Goal: Contribute content: Contribute content

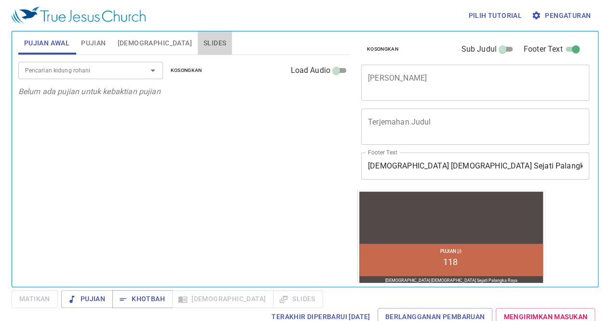
click at [203, 41] on span "Slides" at bounding box center [214, 43] width 23 height 12
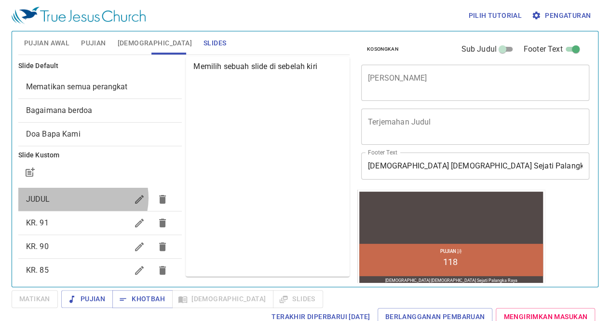
click at [81, 197] on span "JUDUL" at bounding box center [77, 199] width 102 height 12
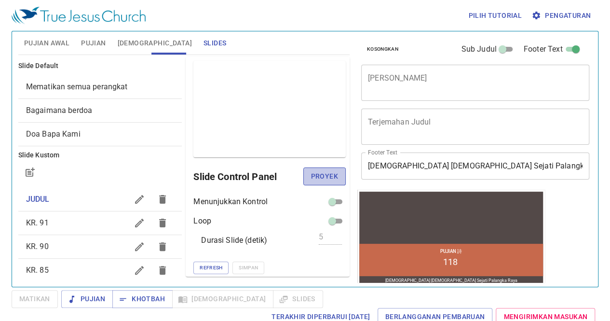
click at [320, 182] on span "Proyek" at bounding box center [324, 176] width 27 height 12
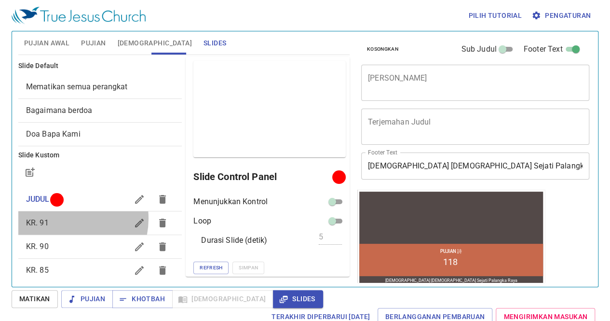
click at [65, 218] on span "KR. 91" at bounding box center [77, 223] width 102 height 12
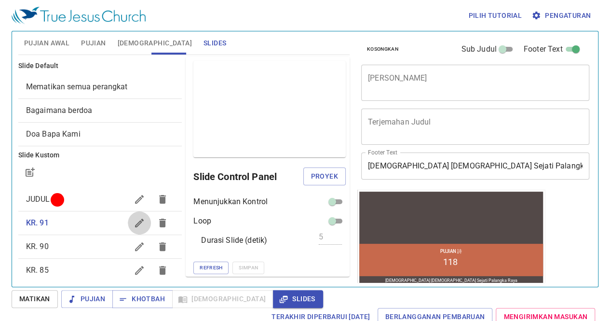
click at [134, 223] on icon "button" at bounding box center [140, 223] width 12 height 12
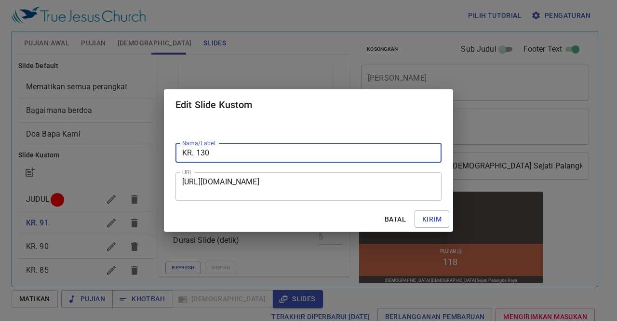
type input "KR. 130"
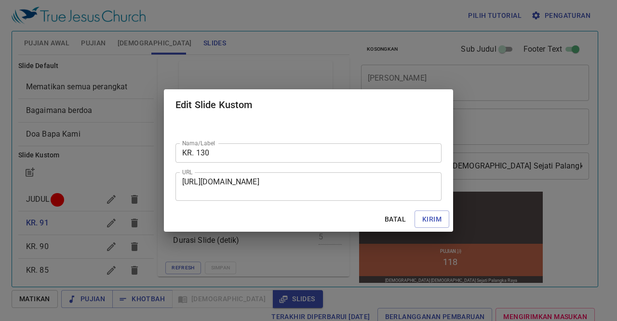
click at [184, 182] on div "https://docs.google.com/presentation/d/1frvwzW5ja2msBVmppmmrZduqHjlQ0ImH/edit?s…" at bounding box center [309, 186] width 266 height 28
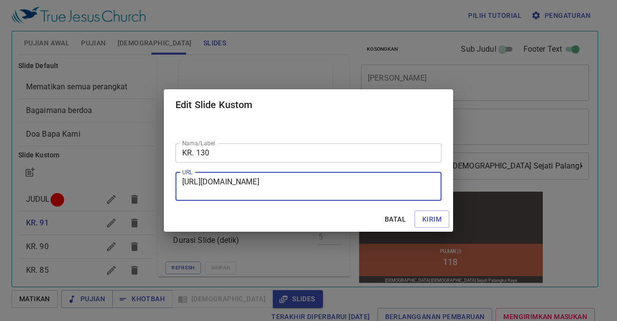
drag, startPoint x: 184, startPoint y: 182, endPoint x: 339, endPoint y: 192, distance: 155.1
click at [339, 192] on textarea "https://docs.google.com/presentation/d/1frvwzW5ja2msBVmppmmrZduqHjlQ0ImH/edit?s…" at bounding box center [308, 186] width 253 height 18
paste textarea "https://docs.google.com/presentation/d/14bbYpTnSVgaME0Mxp_56gBLyr8shNU81/edit?s…"
type textarea "https://docs.google.com/presentation/d/14bbYpTnSVgaME0Mxp_56gBLyr8shNU81/edit?s…"
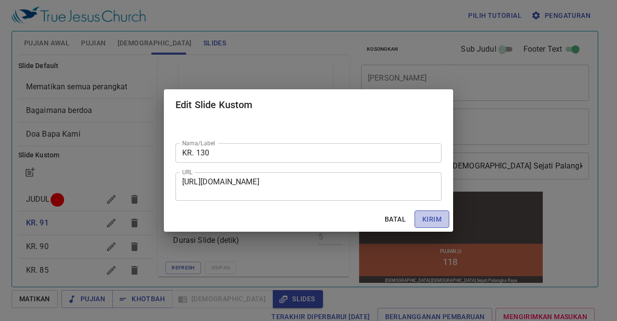
click at [431, 221] on span "Kirim" at bounding box center [431, 219] width 19 height 12
checkbox input "true"
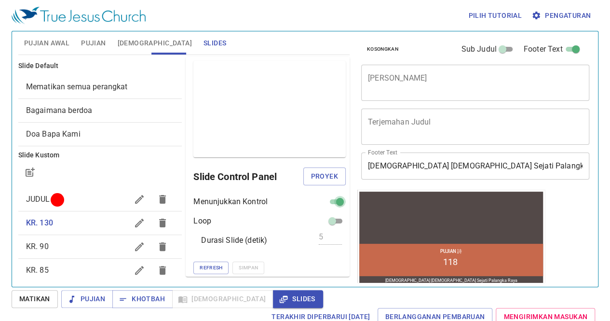
click at [324, 205] on input "checkbox" at bounding box center [340, 204] width 35 height 12
checkbox input "false"
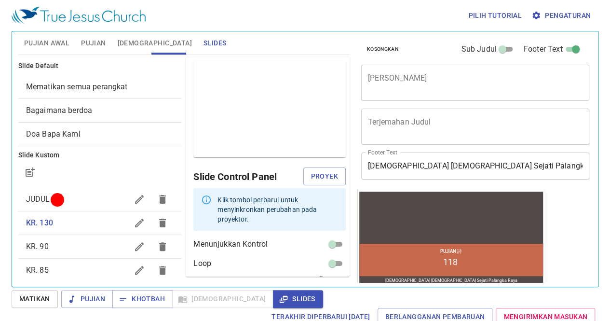
scroll to position [33, 0]
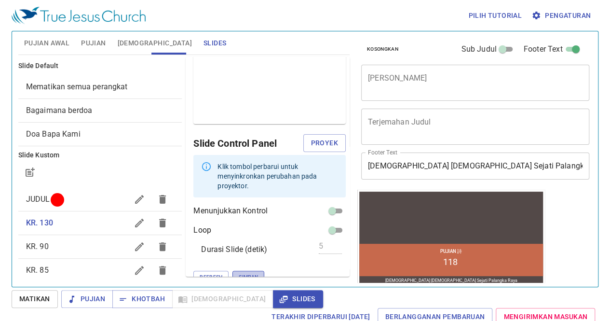
click at [239, 272] on span "Simpan" at bounding box center [248, 276] width 19 height 9
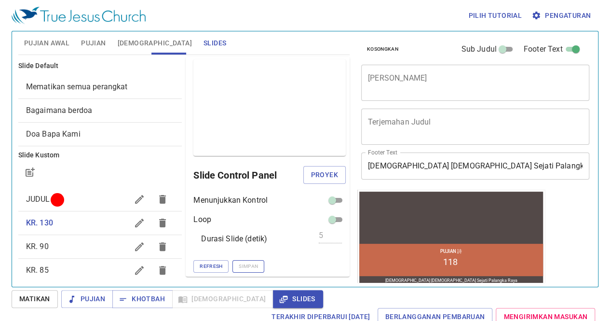
scroll to position [0, 0]
click at [134, 243] on icon "button" at bounding box center [140, 247] width 12 height 12
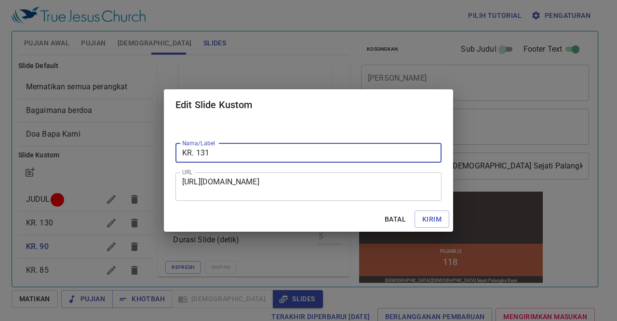
type input "KR. 131"
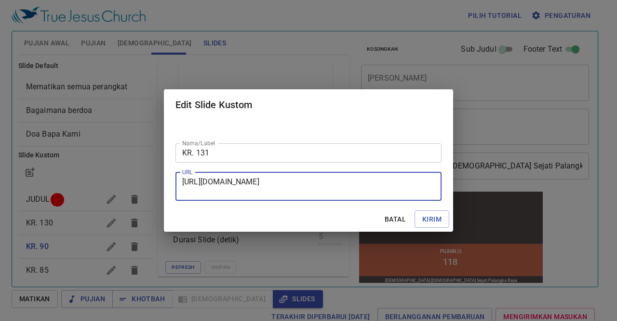
drag, startPoint x: 184, startPoint y: 180, endPoint x: 363, endPoint y: 204, distance: 180.0
click at [363, 204] on div "Nama/Label KR. 131 Nama/Label URL https://docs.google.com/presentation/d/1BD9hK…" at bounding box center [308, 163] width 289 height 86
paste textarea "https://docs.google.com/presentation/d/1RUZrRtDTl44IDQgFdAIx11p_wUBNzPmD/edit?s…"
type textarea "https://docs.google.com/presentation/d/1RUZrRtDTl44IDQgFdAIx11p_wUBNzPmD/edit?s…"
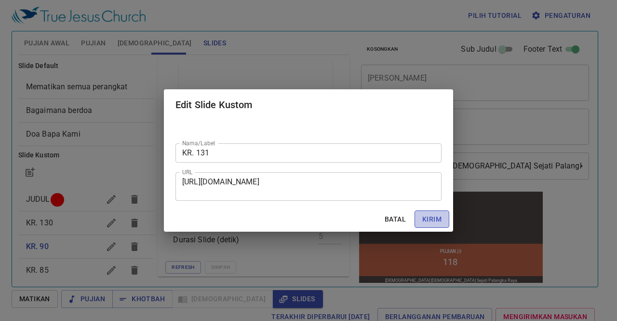
click at [426, 216] on span "Kirim" at bounding box center [431, 219] width 19 height 12
checkbox input "true"
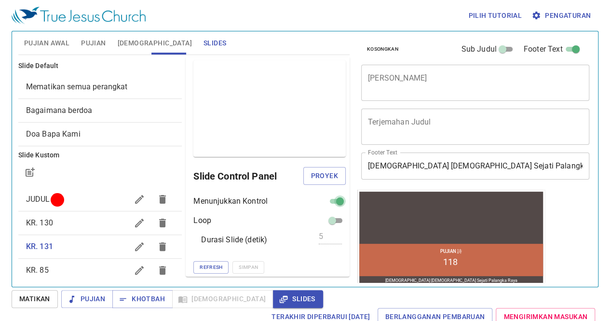
click at [325, 201] on input "checkbox" at bounding box center [340, 203] width 35 height 12
checkbox input "false"
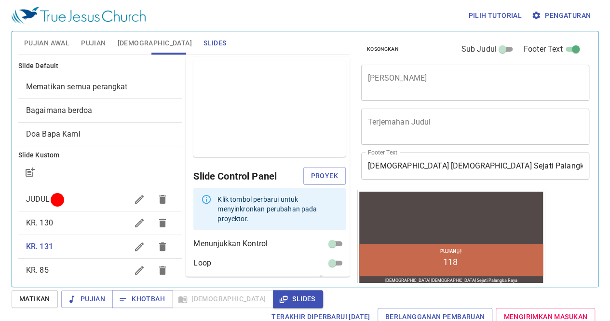
scroll to position [33, 0]
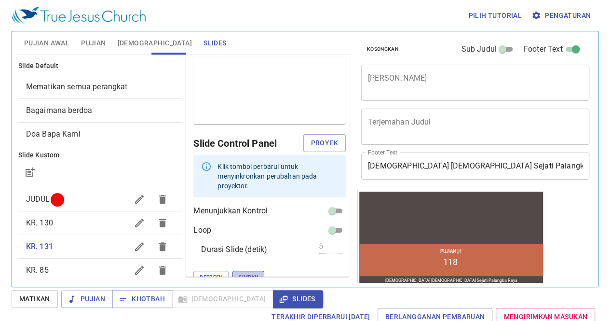
click at [232, 271] on button "Simpan" at bounding box center [248, 277] width 32 height 13
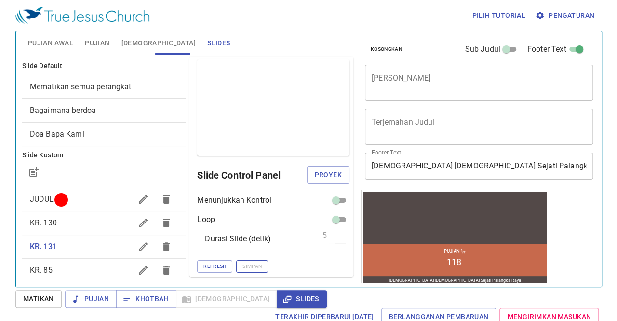
scroll to position [0, 0]
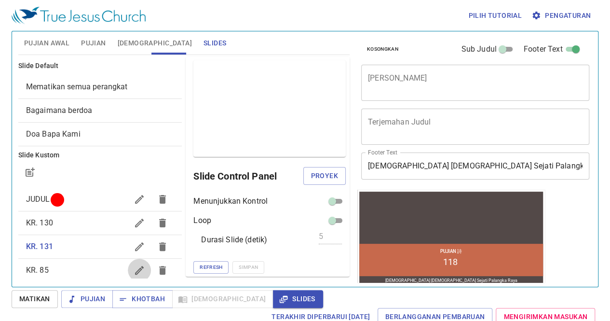
click at [134, 270] on icon "button" at bounding box center [140, 270] width 12 height 12
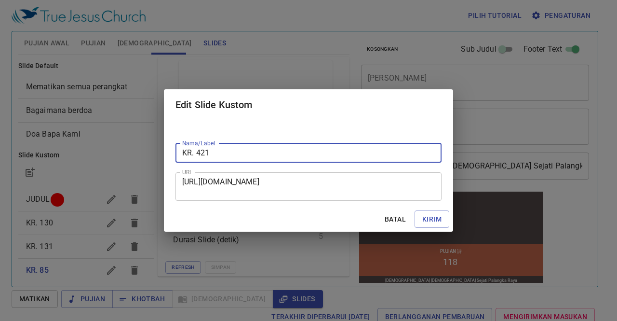
type input "KR. 421"
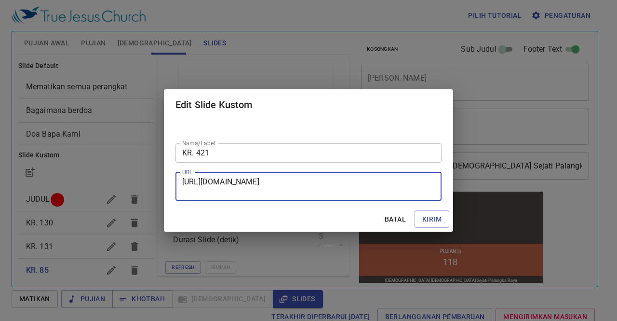
drag, startPoint x: 184, startPoint y: 180, endPoint x: 357, endPoint y: 193, distance: 173.1
click at [357, 193] on textarea "https://docs.google.com/presentation/d/1mXlmUHWr0RQ_6hyv8QoeN2Hf3AmQ1F5_/edit?s…" at bounding box center [308, 186] width 253 height 18
paste textarea "https://docs.google.com/presentation/d/12IFQyAf4_tzGpBK7HCfyHVxjHMtmLd0D/edit?s…"
type textarea "https://docs.google.com/presentation/d/12IFQyAf4_tzGpBK7HCfyHVxjHMtmLd0D/edit?s…"
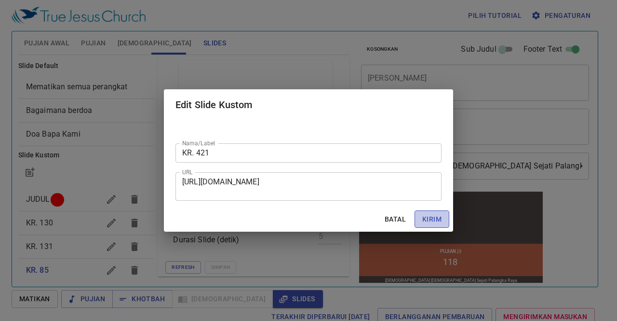
click at [430, 219] on span "Kirim" at bounding box center [431, 219] width 19 height 12
checkbox input "true"
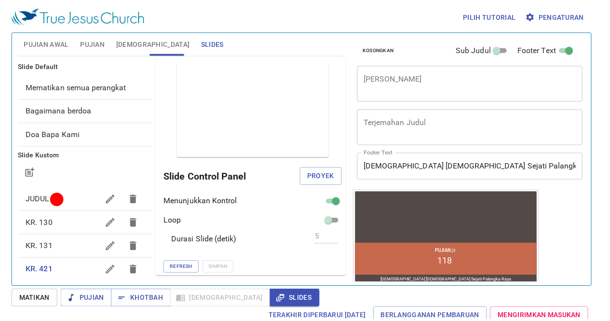
scroll to position [3, 0]
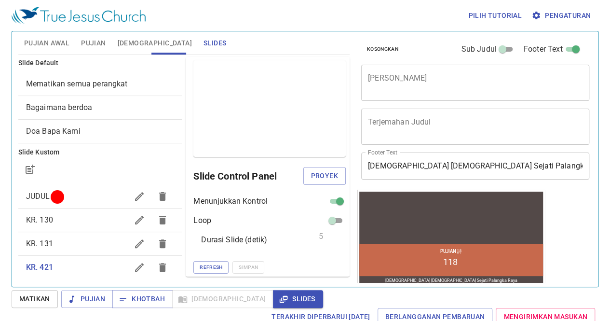
click at [326, 195] on span at bounding box center [335, 201] width 19 height 12
click at [327, 199] on input "checkbox" at bounding box center [340, 203] width 35 height 12
checkbox input "false"
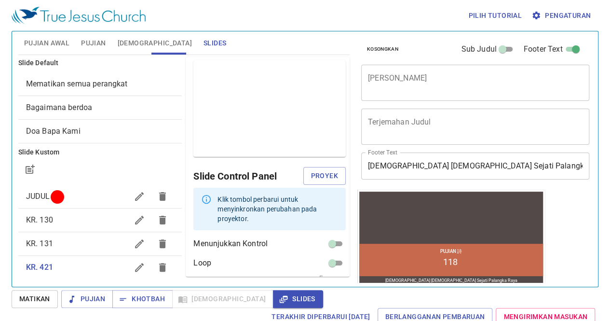
scroll to position [33, 0]
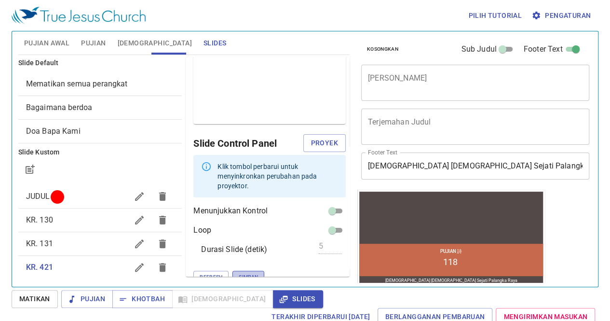
click at [239, 272] on span "Simpan" at bounding box center [248, 276] width 19 height 9
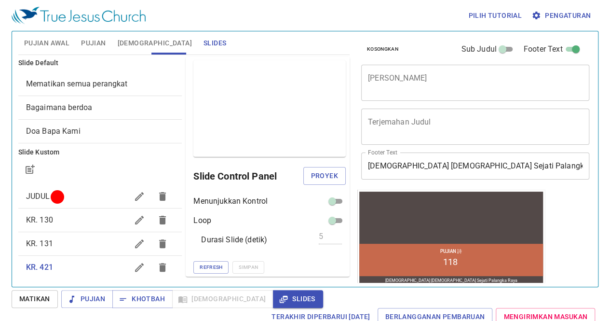
scroll to position [84, 0]
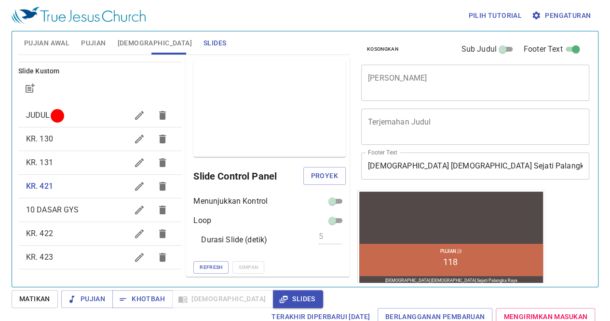
click at [128, 237] on button "button" at bounding box center [139, 233] width 23 height 23
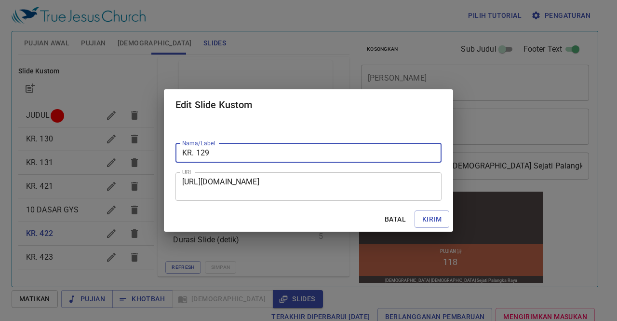
type input "KR. 129"
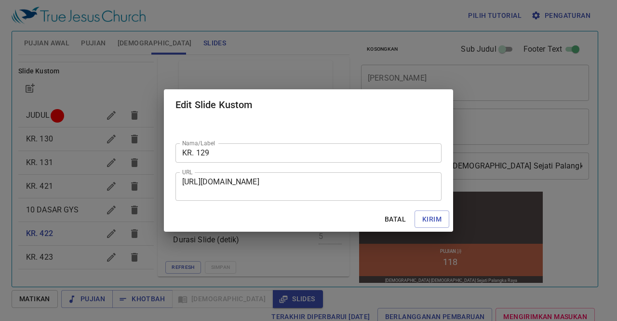
drag, startPoint x: 181, startPoint y: 182, endPoint x: 410, endPoint y: 211, distance: 230.4
click at [410, 211] on form "Nama/Label KR. 129 Nama/Label URL https://docs.google.com/presentation/d/1hE3bA…" at bounding box center [308, 176] width 289 height 112
click at [181, 183] on div "https://docs.google.com/presentation/d/1hE3bAU7lFXoyyYTbXlzS0tURQB6wpjPY/edit?s…" at bounding box center [309, 186] width 266 height 28
click at [183, 181] on div "https://docs.google.com/presentation/d/1hE3bAU7lFXoyyYTbXlzS0tURQB6wpjPY/edit?s…" at bounding box center [309, 186] width 266 height 28
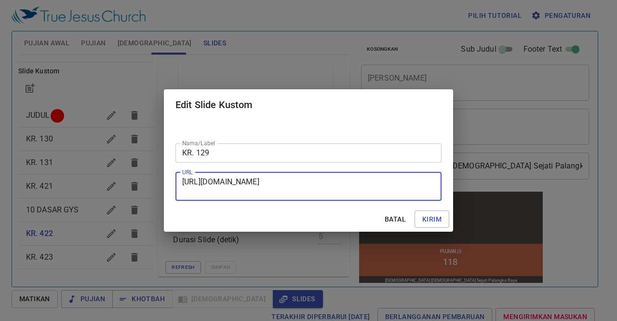
drag, startPoint x: 183, startPoint y: 181, endPoint x: 334, endPoint y: 198, distance: 151.9
click at [334, 198] on div "https://docs.google.com/presentation/d/1hE3bAU7lFXoyyYTbXlzS0tURQB6wpjPY/edit?s…" at bounding box center [309, 186] width 266 height 28
paste textarea "https://docs.google.com/presentation/d/1kDiYi8T5LunZXF7uDthPhmoyt3YclQtZ/edit?s…"
type textarea "https://docs.google.com/presentation/d/1kDiYi8T5LunZXF7uDthPhmoyt3YclQtZ/edit?s…"
click at [437, 214] on span "Kirim" at bounding box center [431, 219] width 19 height 12
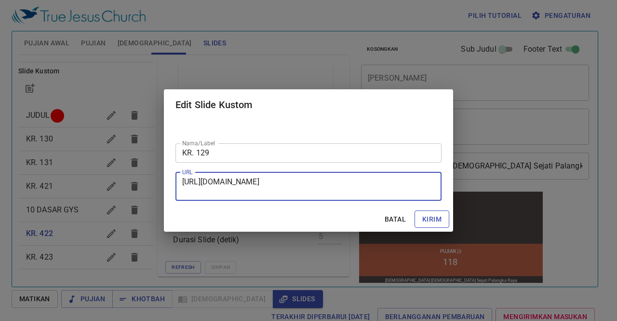
checkbox input "true"
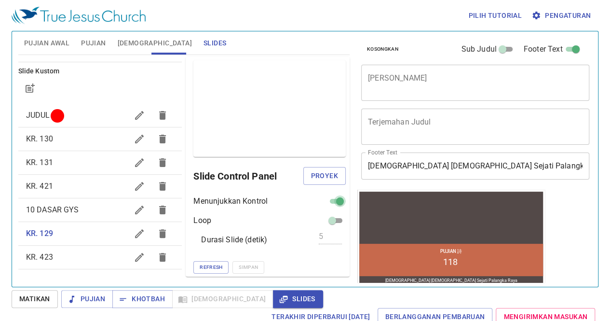
click at [328, 199] on input "checkbox" at bounding box center [340, 203] width 35 height 12
checkbox input "false"
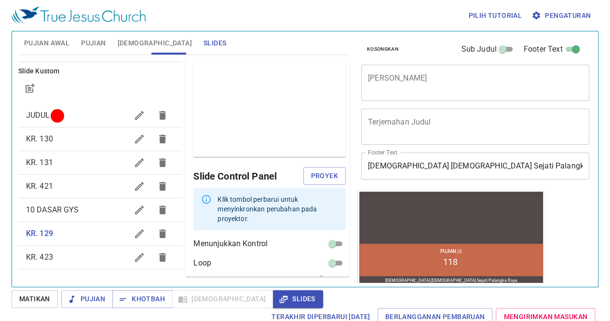
scroll to position [33, 0]
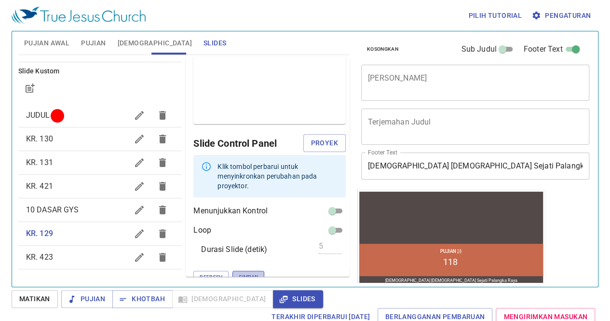
click at [239, 272] on span "Simpan" at bounding box center [248, 276] width 19 height 9
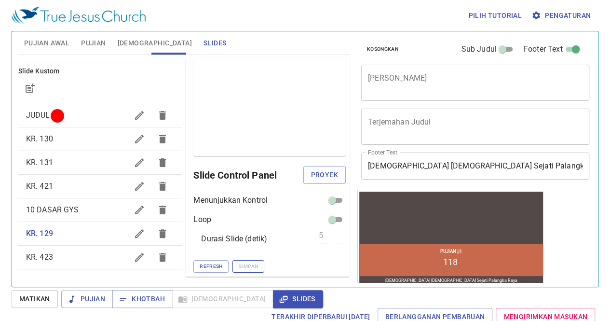
scroll to position [0, 0]
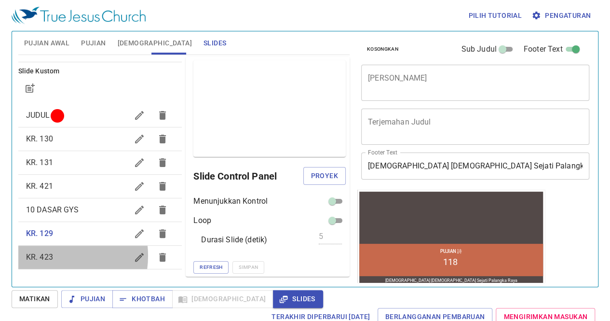
click at [49, 255] on span "KR. 423" at bounding box center [39, 256] width 27 height 9
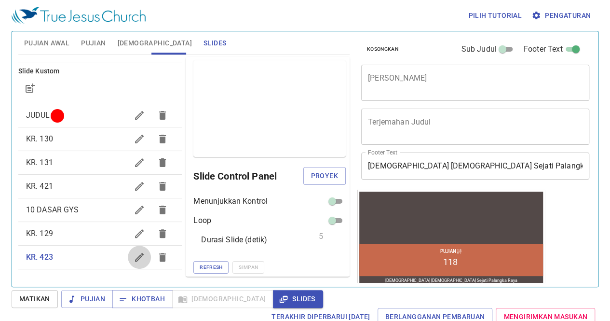
click at [134, 258] on icon "button" at bounding box center [140, 257] width 12 height 12
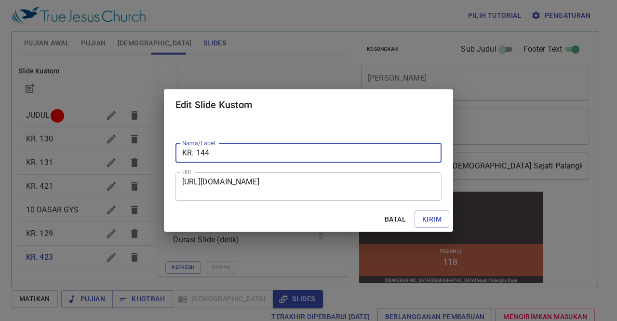
type input "KR. 144"
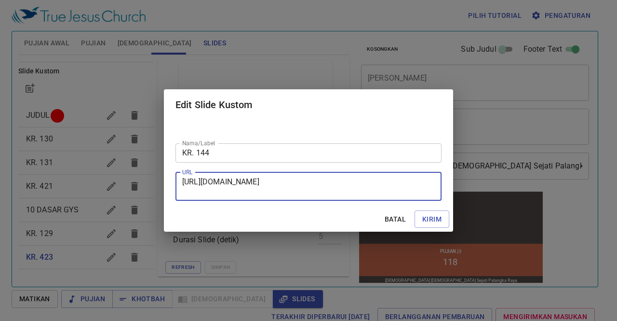
drag, startPoint x: 182, startPoint y: 181, endPoint x: 416, endPoint y: 195, distance: 233.8
click at [416, 195] on div "https://docs.google.com/presentation/d/1HrmP9-pxnhnGyMIJxdkymfvlqmT5jH9c/edit?s…" at bounding box center [309, 186] width 266 height 28
paste textarea "https://docs.google.com/presentation/d/1zK39Zs_8wy9Qye-eMHqL2qmlwqhvNiE7/edit?s…"
type textarea "https://docs.google.com/presentation/d/1zK39Zs_8wy9Qye-eMHqL2qmlwqhvNiE7/edit?s…"
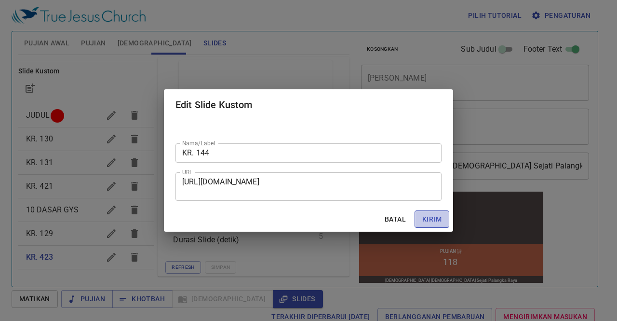
click at [443, 216] on button "Kirim" at bounding box center [432, 219] width 35 height 18
checkbox input "true"
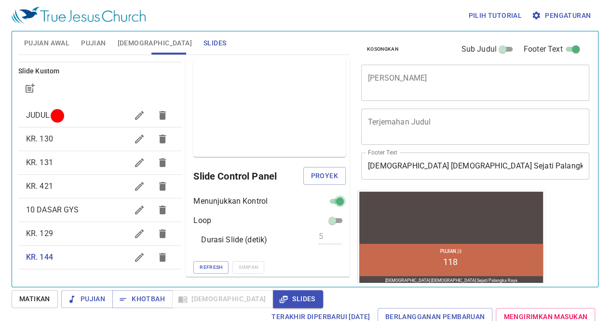
click at [325, 197] on input "checkbox" at bounding box center [340, 203] width 35 height 12
checkbox input "false"
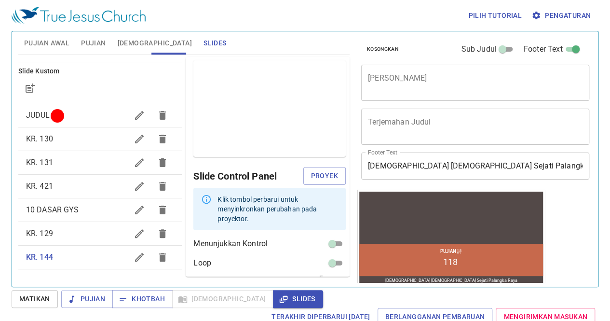
scroll to position [33, 0]
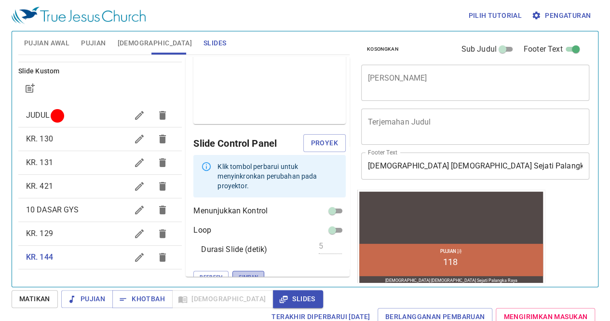
click at [239, 272] on span "Simpan" at bounding box center [248, 276] width 19 height 9
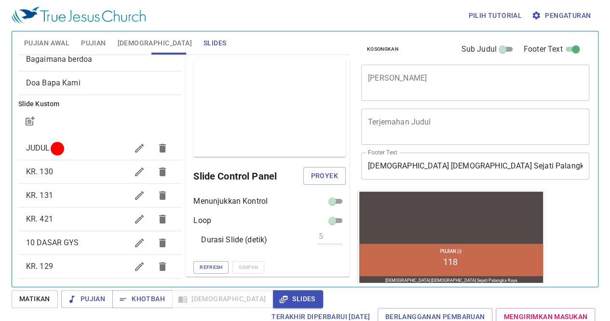
scroll to position [0, 0]
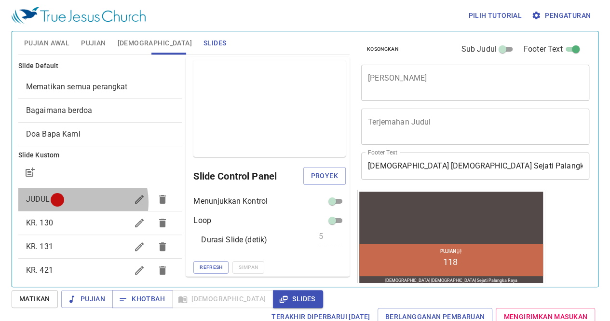
click at [76, 202] on span "JUDUL" at bounding box center [77, 199] width 102 height 12
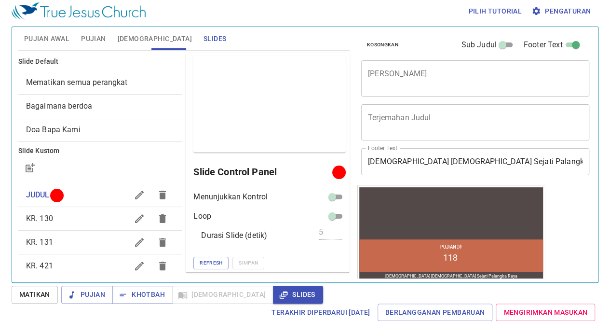
scroll to position [84, 0]
